Goal: Task Accomplishment & Management: Complete application form

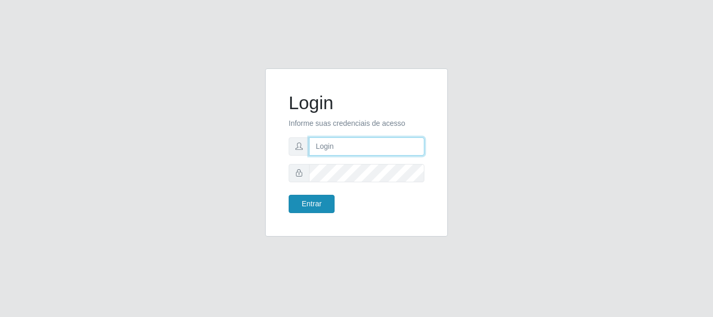
type input "[PERSON_NAME]"
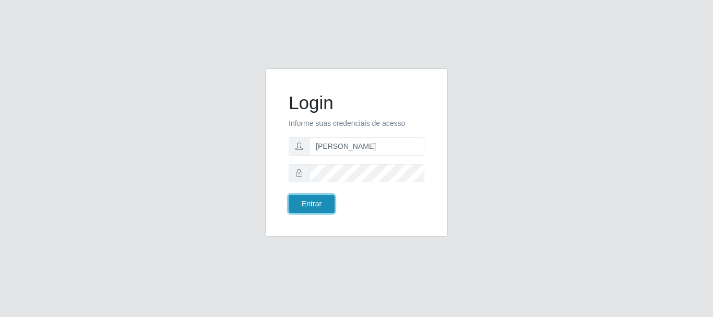
click at [312, 197] on button "Entrar" at bounding box center [312, 204] width 46 height 18
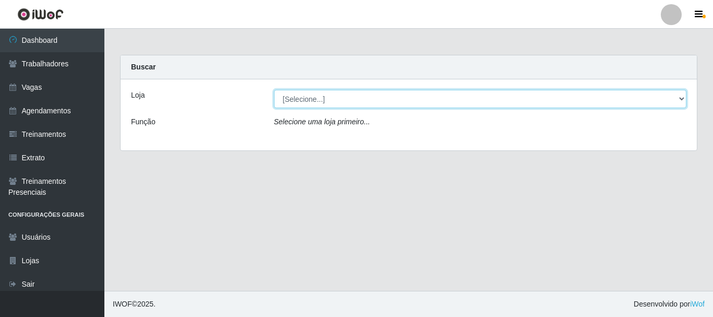
click at [334, 100] on select "[Selecione...] O Cestão - [GEOGRAPHIC_DATA]" at bounding box center [480, 99] width 413 height 18
select select "238"
click at [274, 90] on select "[Selecione...] O Cestão - [GEOGRAPHIC_DATA]" at bounding box center [480, 99] width 413 height 18
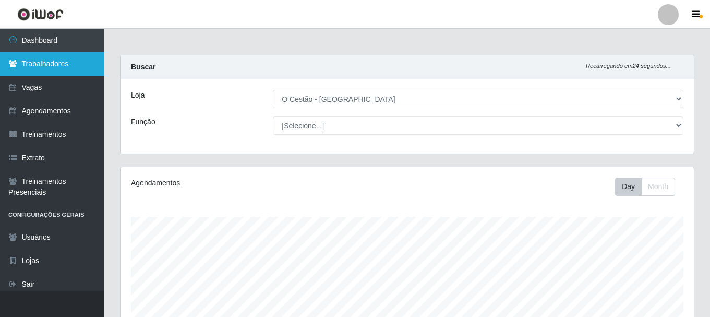
click at [39, 70] on link "Trabalhadores" at bounding box center [52, 63] width 104 height 23
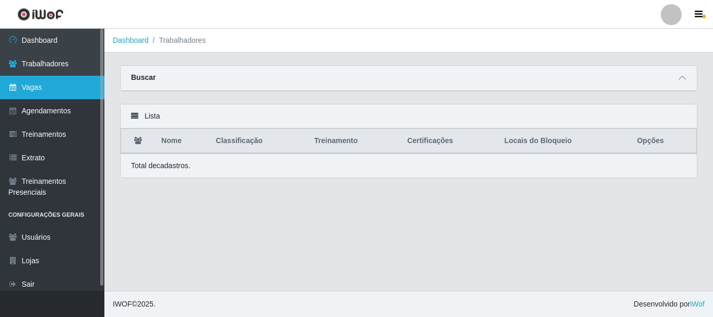
click at [56, 93] on link "Vagas" at bounding box center [52, 87] width 104 height 23
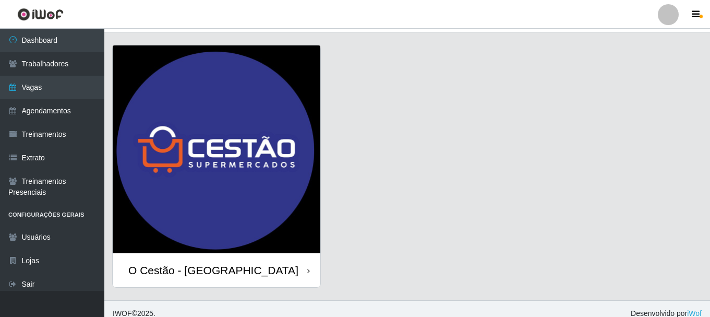
scroll to position [30, 0]
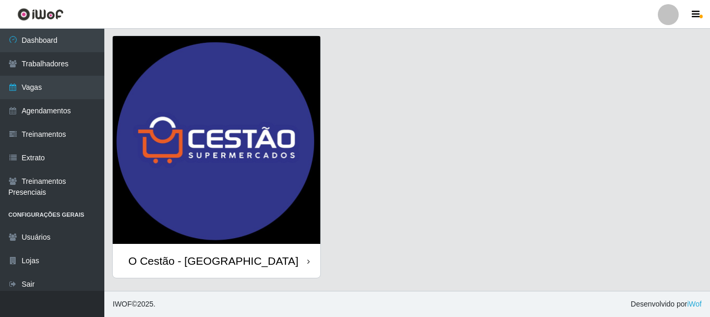
click at [306, 258] on div "O Cestão - [GEOGRAPHIC_DATA]" at bounding box center [217, 261] width 208 height 34
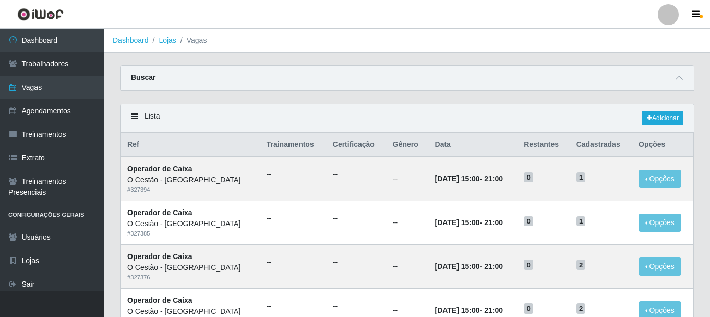
click at [670, 110] on div "Lista Adicionar" at bounding box center [408, 118] width 574 height 28
click at [665, 122] on link "Adicionar" at bounding box center [663, 118] width 41 height 15
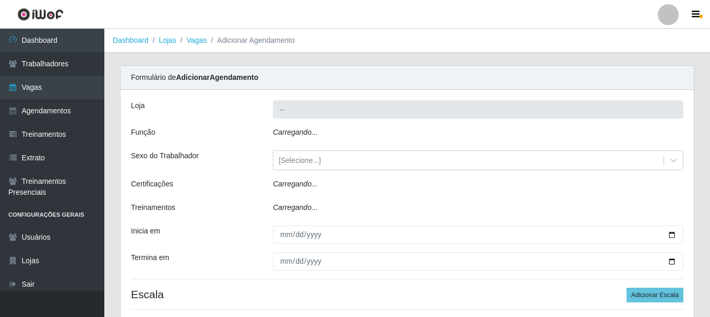
type input "O Cestão - [GEOGRAPHIC_DATA]"
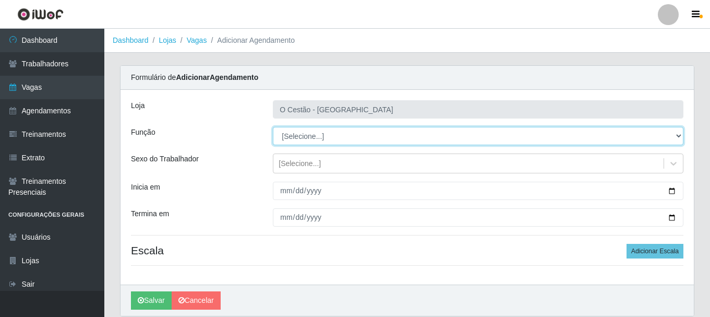
click at [390, 135] on select "[Selecione...] ASG ASG + ASG ++ Auxiliar de Estoque Auxiliar de Estoque + Auxil…" at bounding box center [478, 136] width 411 height 18
select select "22"
click at [273, 127] on select "[Selecione...] ASG ASG + ASG ++ Auxiliar de Estoque Auxiliar de Estoque + Auxil…" at bounding box center [478, 136] width 411 height 18
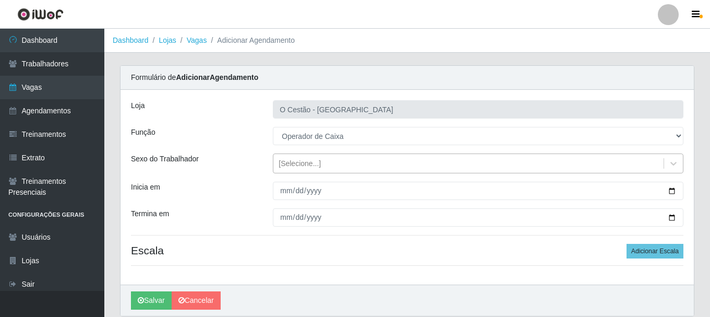
click at [312, 168] on div "[Selecione...]" at bounding box center [300, 163] width 42 height 11
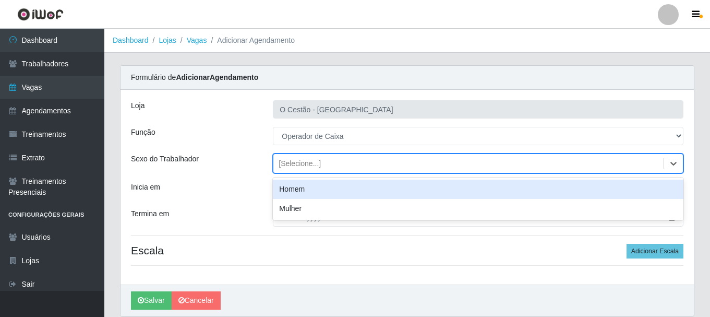
click at [312, 168] on div "[Selecione...]" at bounding box center [300, 163] width 42 height 11
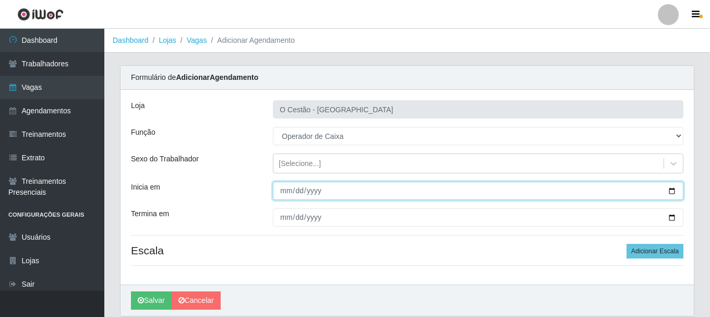
click at [349, 193] on input "Inicia em" at bounding box center [478, 191] width 411 height 18
type input "[DATE]"
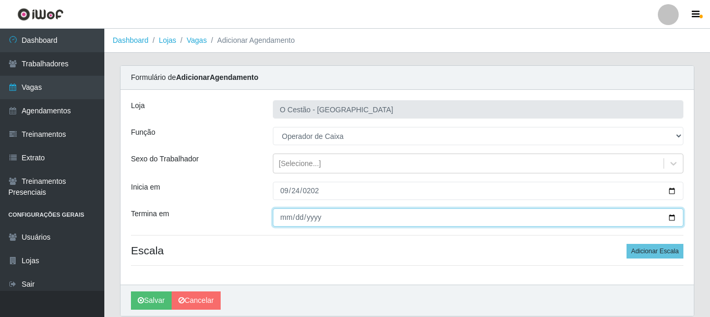
click at [311, 216] on input "Termina em" at bounding box center [478, 217] width 411 height 18
click at [288, 218] on input "Termina em" at bounding box center [478, 217] width 411 height 18
type input "[DATE]"
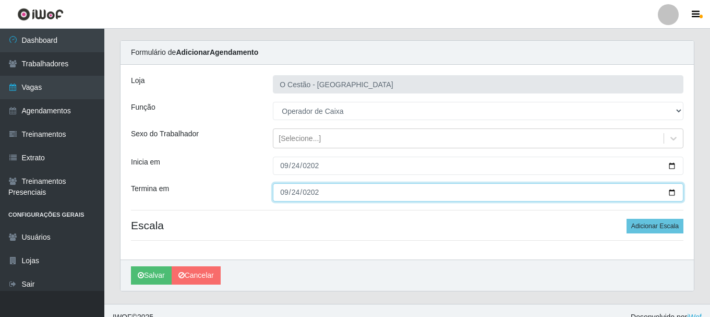
scroll to position [38, 0]
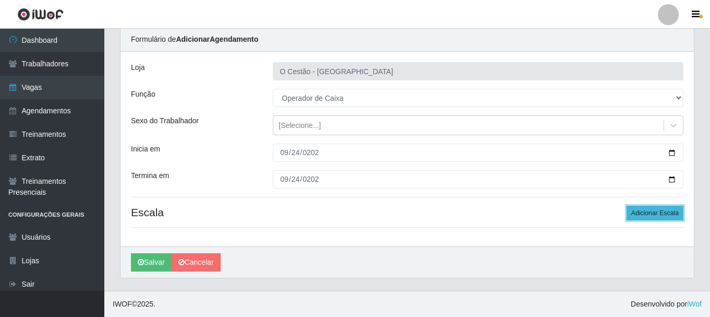
click at [653, 211] on button "Adicionar Escala" at bounding box center [655, 213] width 57 height 15
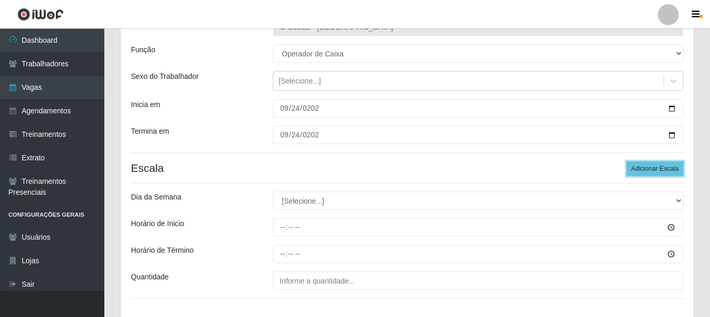
scroll to position [142, 0]
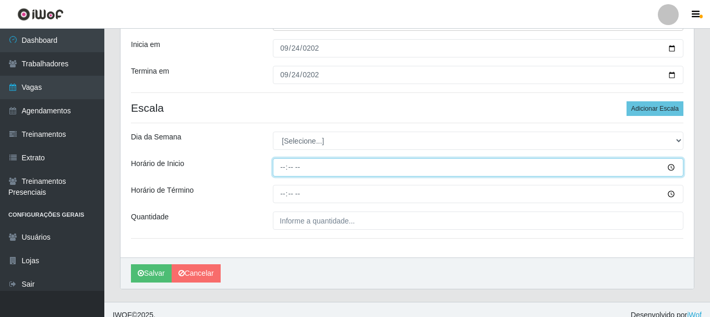
click at [290, 168] on input "Horário de Inicio" at bounding box center [478, 167] width 411 height 18
click at [282, 169] on input "Horário de Inicio" at bounding box center [478, 167] width 411 height 18
type input "15:00"
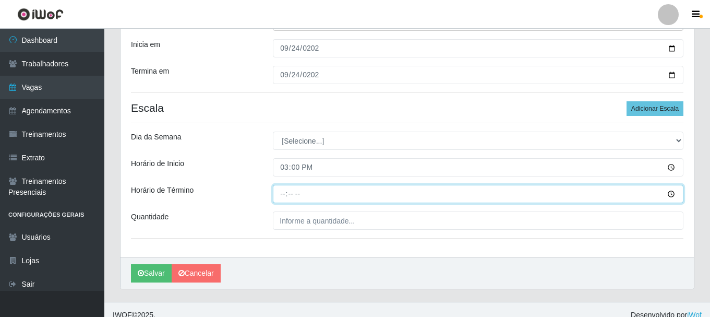
click at [279, 194] on input "Horário de Término" at bounding box center [478, 194] width 411 height 18
type input "21:00"
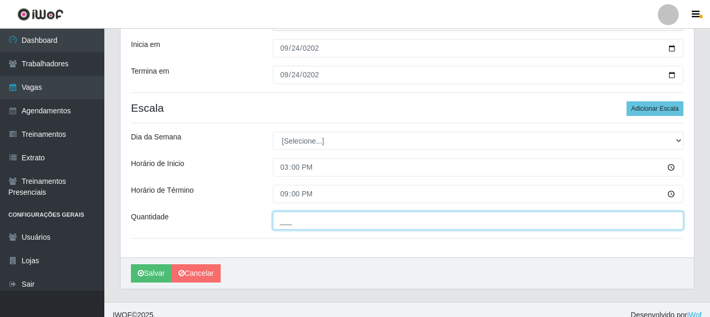
click at [320, 225] on input "___" at bounding box center [478, 220] width 411 height 18
type input "01_"
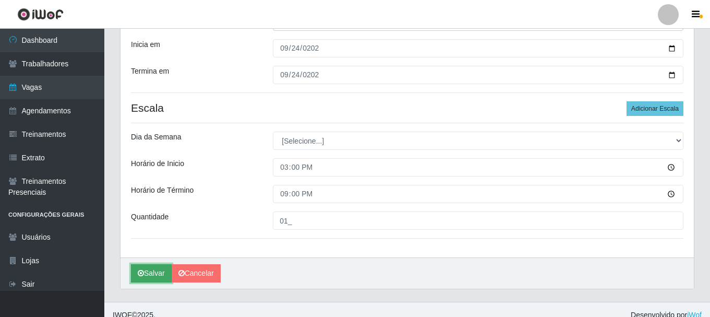
click at [149, 276] on button "Salvar" at bounding box center [151, 273] width 41 height 18
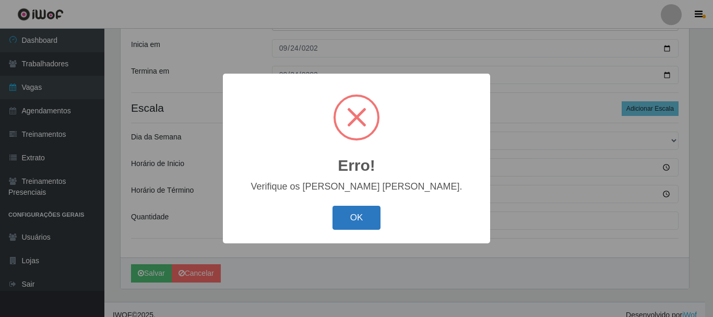
click at [356, 211] on button "OK" at bounding box center [356, 218] width 49 height 25
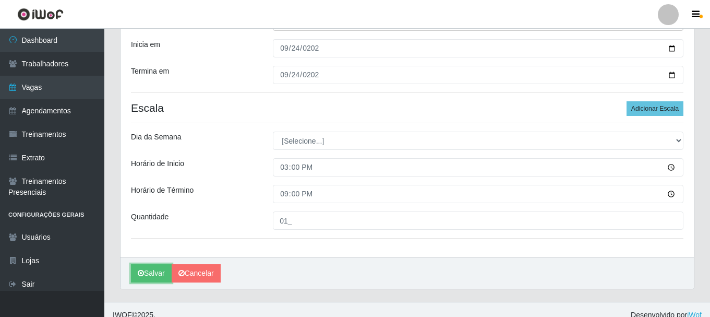
scroll to position [153, 0]
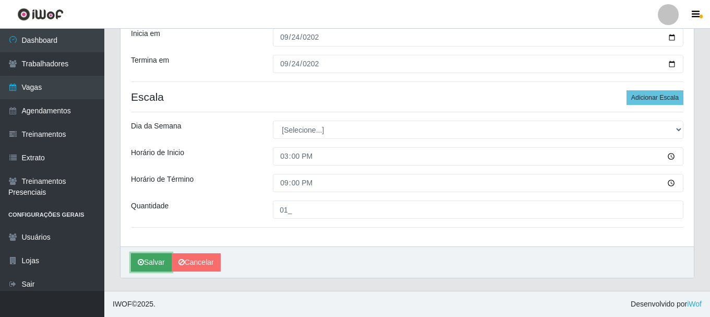
click at [156, 271] on button "Salvar" at bounding box center [151, 262] width 41 height 18
click at [154, 271] on button "Salvar" at bounding box center [151, 262] width 41 height 18
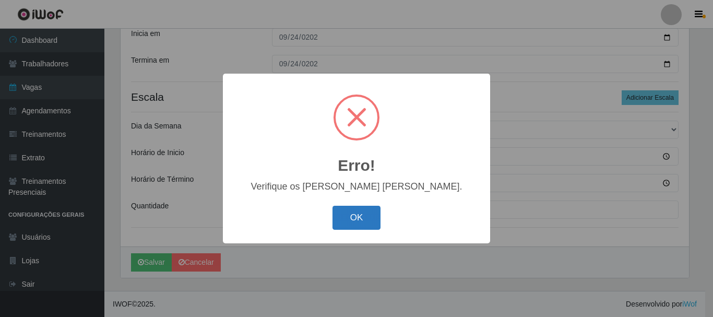
click at [347, 224] on button "OK" at bounding box center [356, 218] width 49 height 25
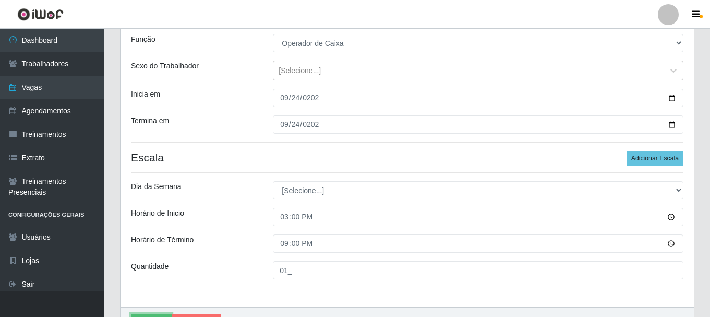
scroll to position [0, 0]
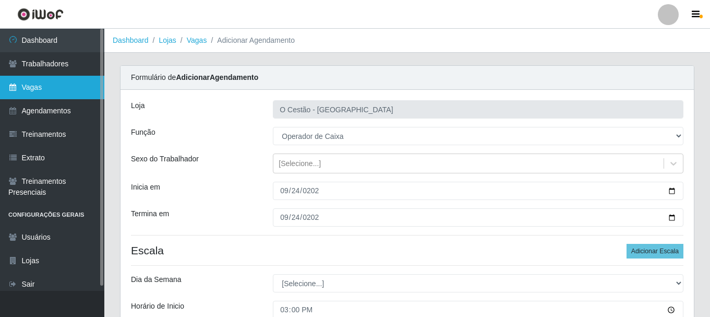
click at [52, 87] on link "Vagas" at bounding box center [52, 87] width 104 height 23
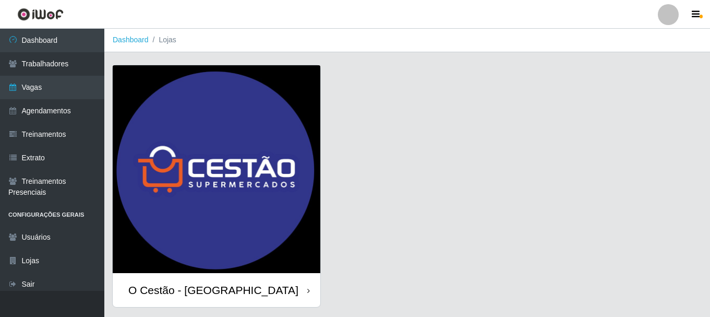
scroll to position [30, 0]
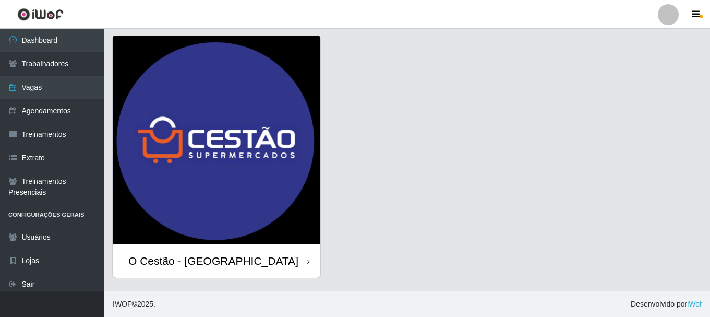
click at [231, 251] on div "O Cestão - [GEOGRAPHIC_DATA]" at bounding box center [217, 261] width 208 height 34
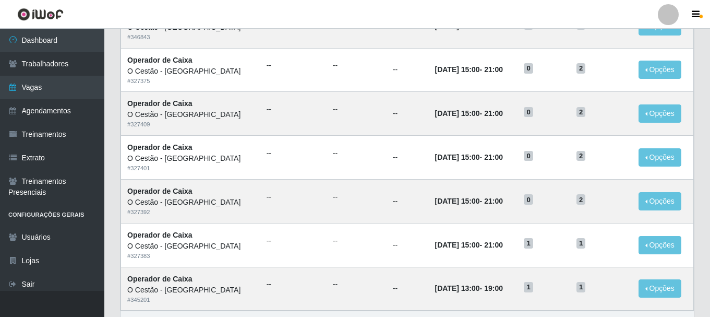
scroll to position [568, 0]
